Goal: Task Accomplishment & Management: Manage account settings

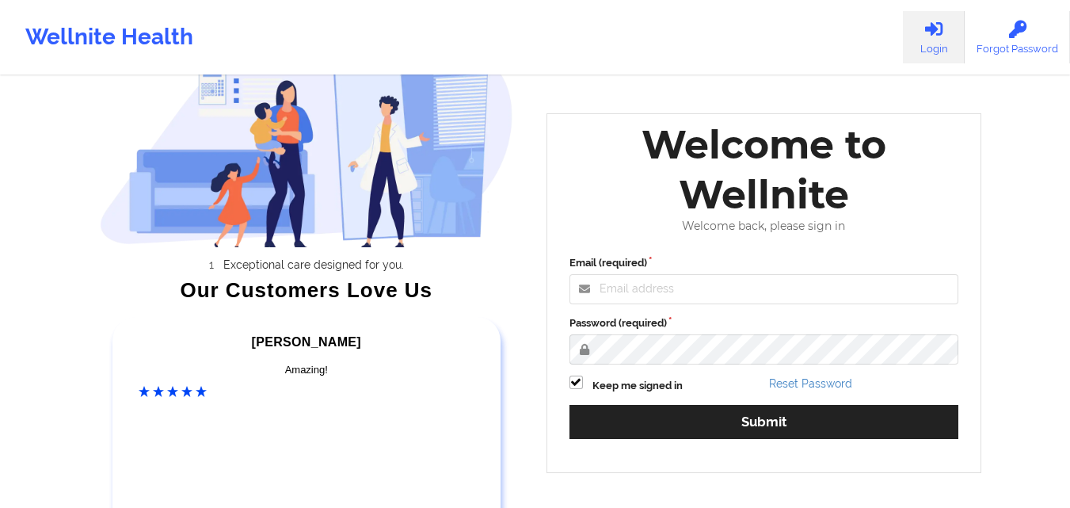
scroll to position [80, 0]
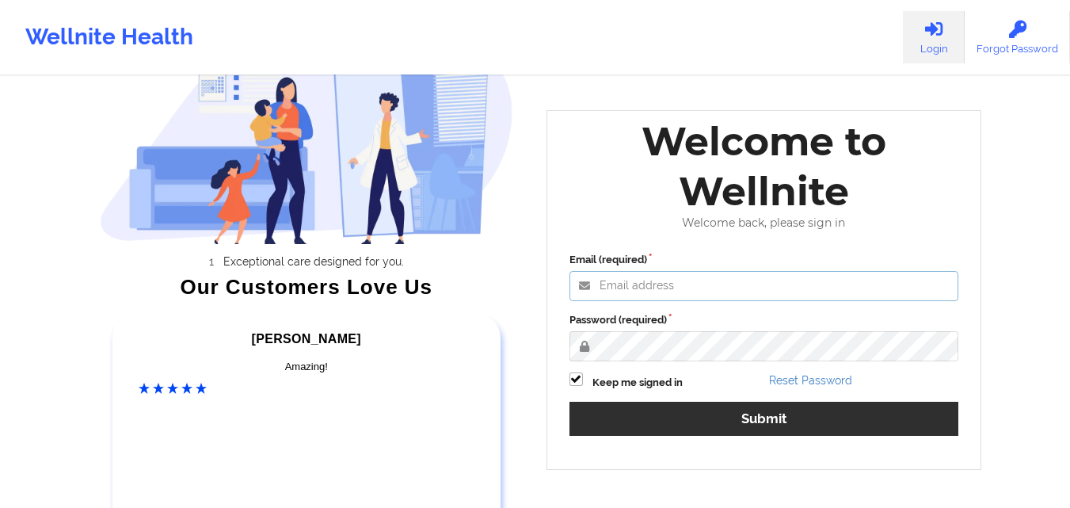
type input "[EMAIL_ADDRESS][DOMAIN_NAME]"
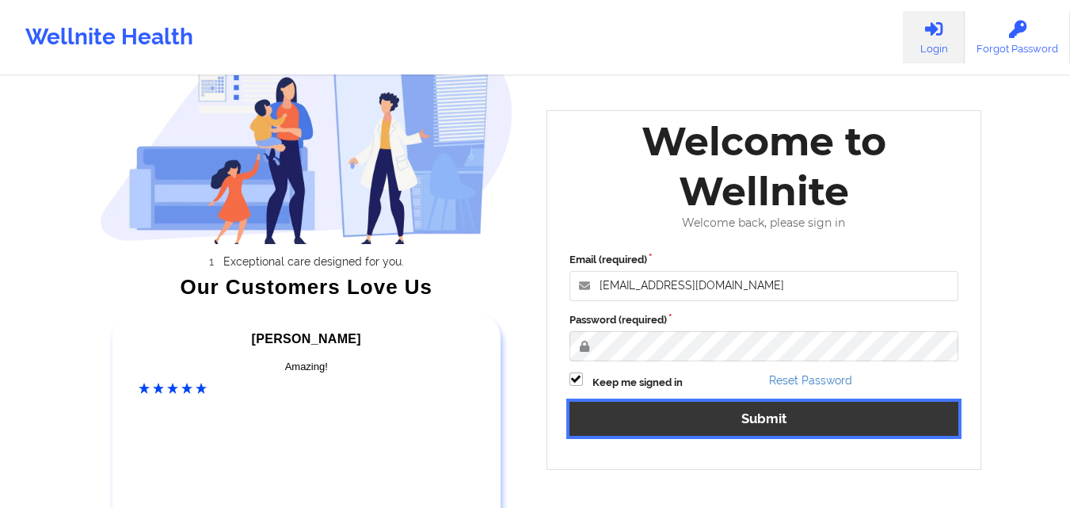
click at [768, 423] on button "Submit" at bounding box center [765, 419] width 390 height 34
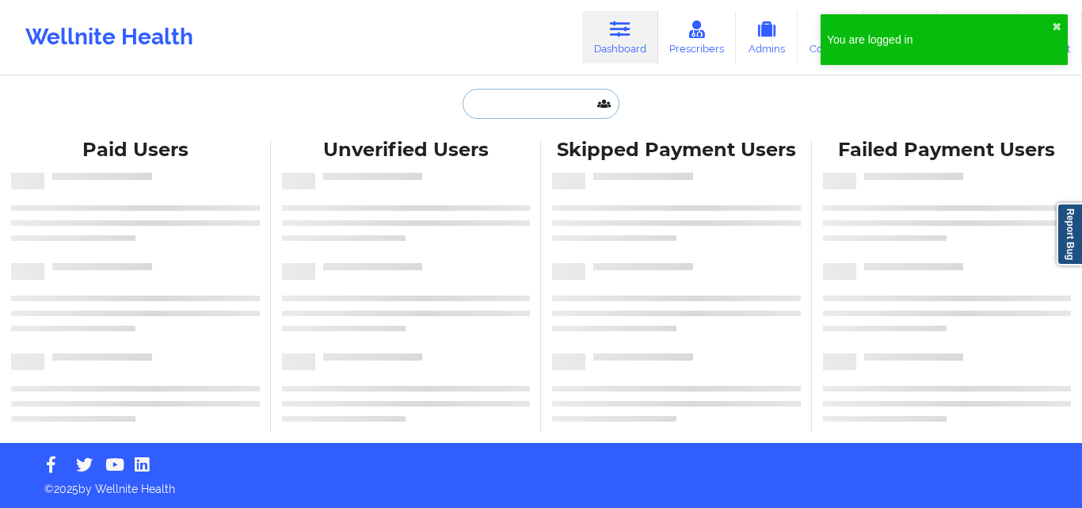
click at [558, 102] on input "text" at bounding box center [541, 104] width 157 height 30
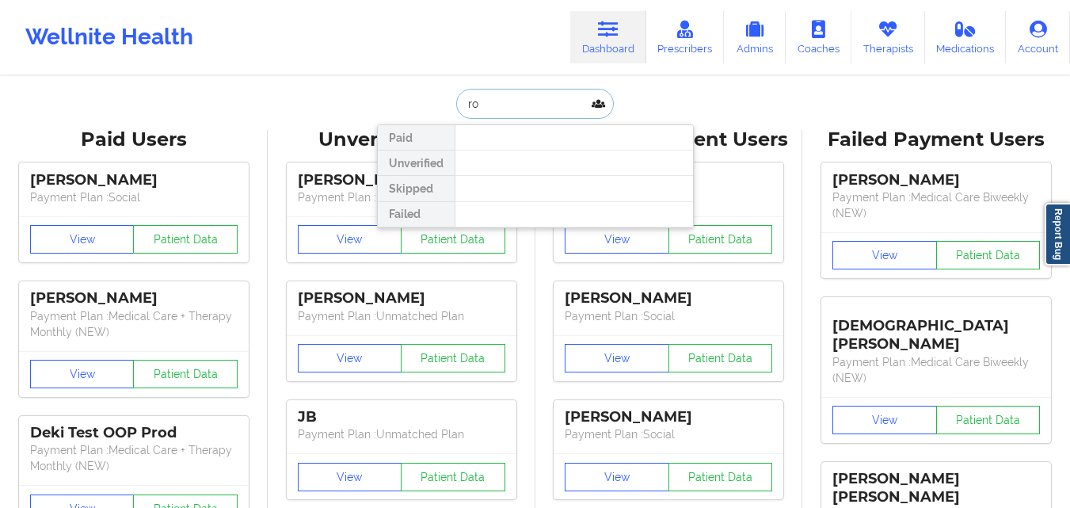
type input "r"
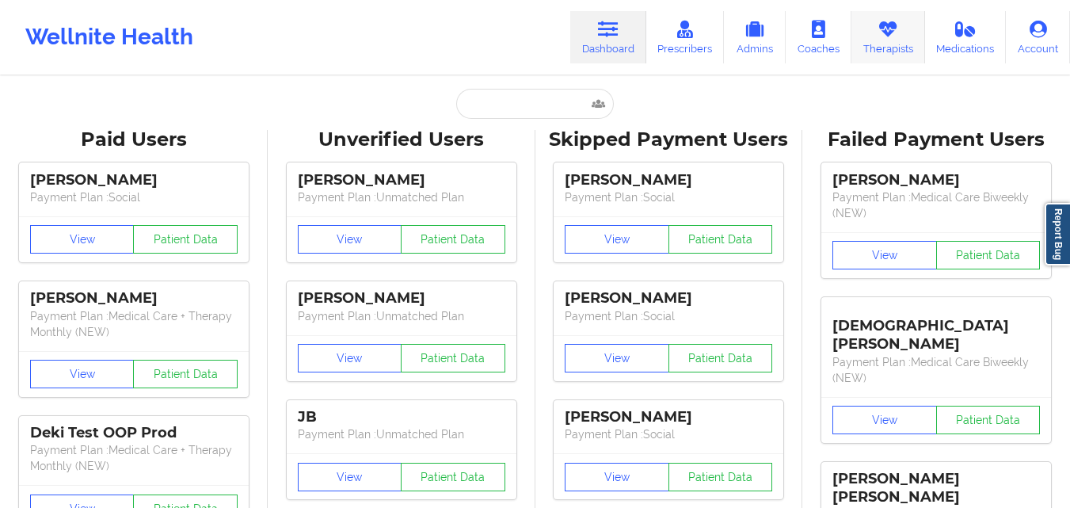
click at [898, 44] on link "Therapists" at bounding box center [889, 37] width 74 height 52
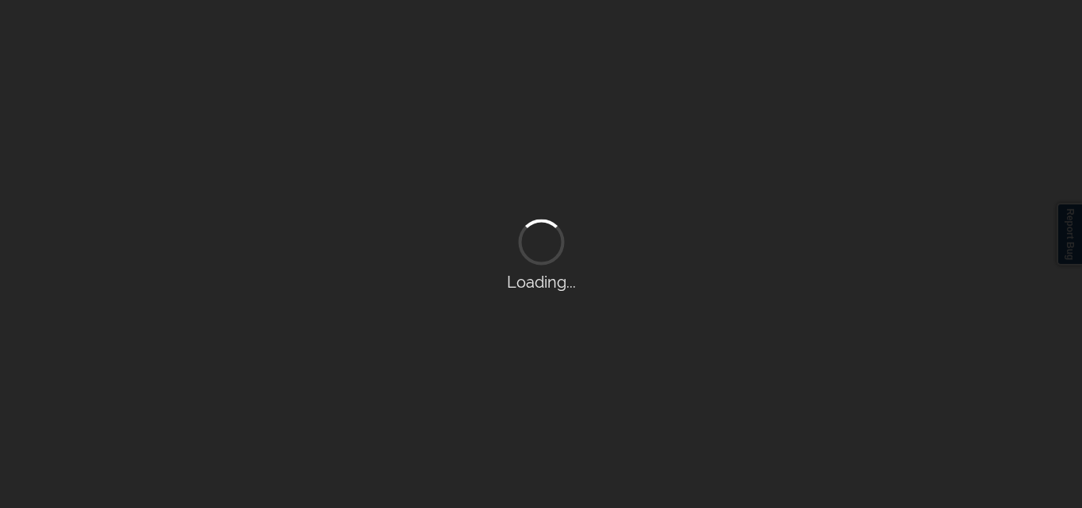
click at [899, 44] on div "Loading..." at bounding box center [541, 254] width 1082 height 508
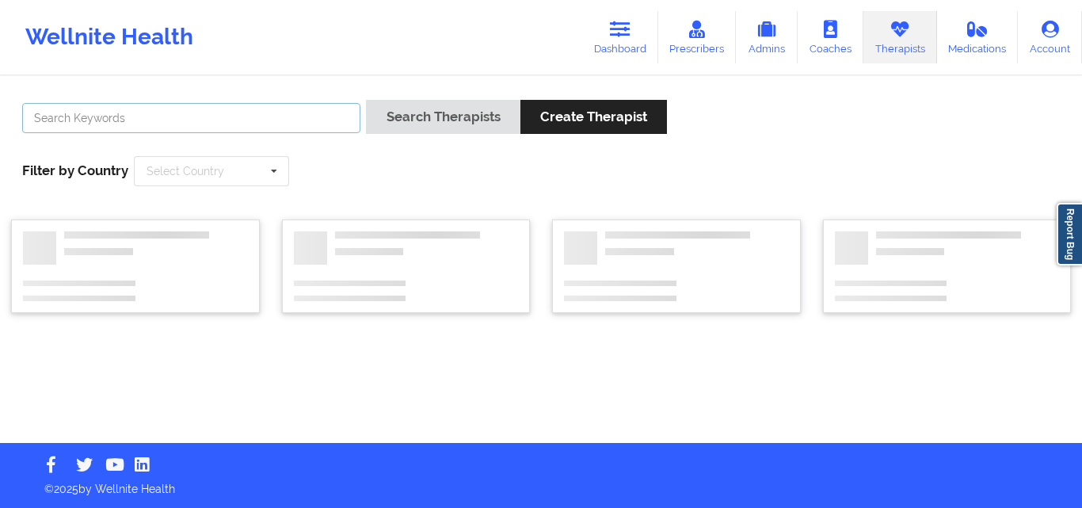
click at [284, 109] on input "text" at bounding box center [191, 118] width 338 height 30
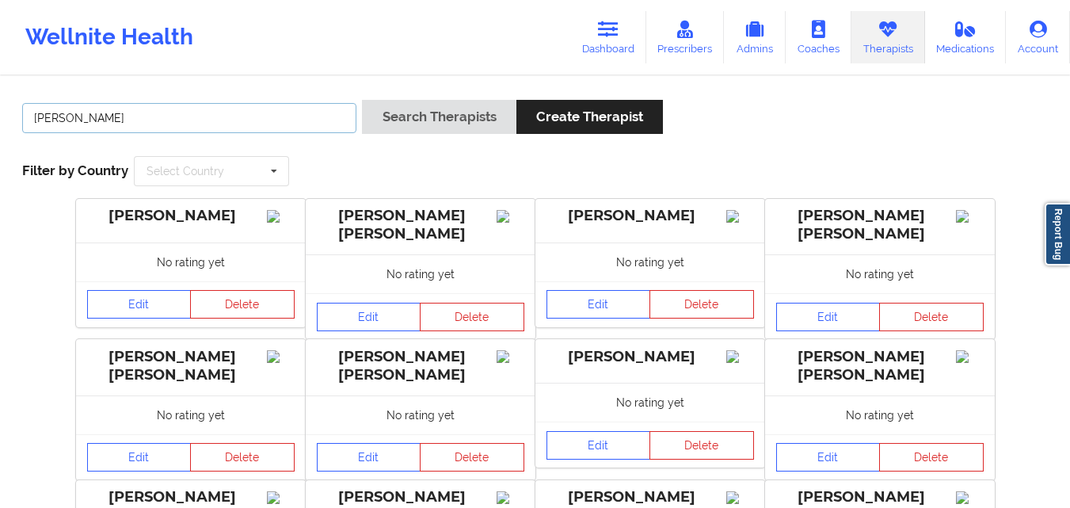
type input "[PERSON_NAME]"
click at [362, 100] on button "Search Therapists" at bounding box center [439, 117] width 154 height 34
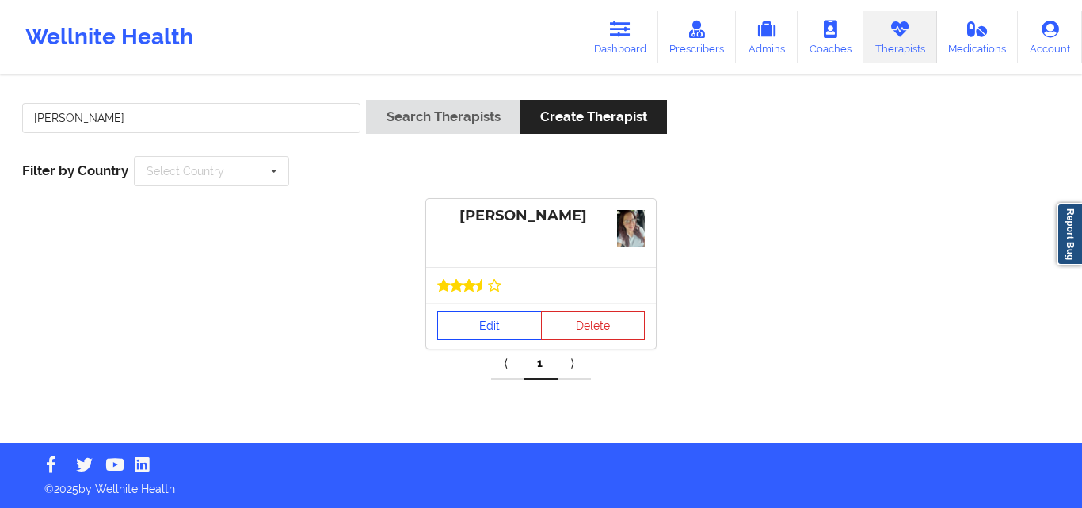
click at [495, 293] on div at bounding box center [541, 285] width 230 height 36
click at [498, 314] on link "Edit" at bounding box center [489, 325] width 105 height 29
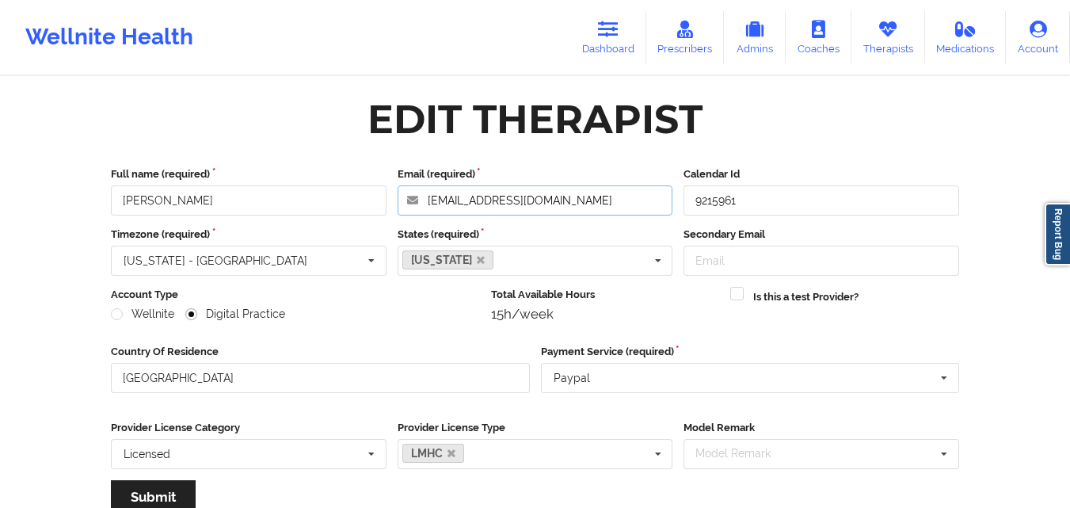
drag, startPoint x: 524, startPoint y: 196, endPoint x: 420, endPoint y: 197, distance: 103.8
click at [420, 197] on input "[EMAIL_ADDRESS][DOMAIN_NAME]" at bounding box center [536, 200] width 276 height 30
